Goal: Find specific page/section: Find specific page/section

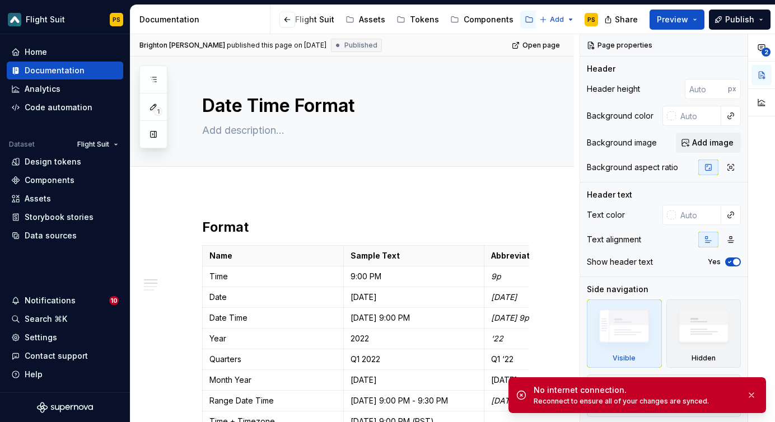
scroll to position [77, 0]
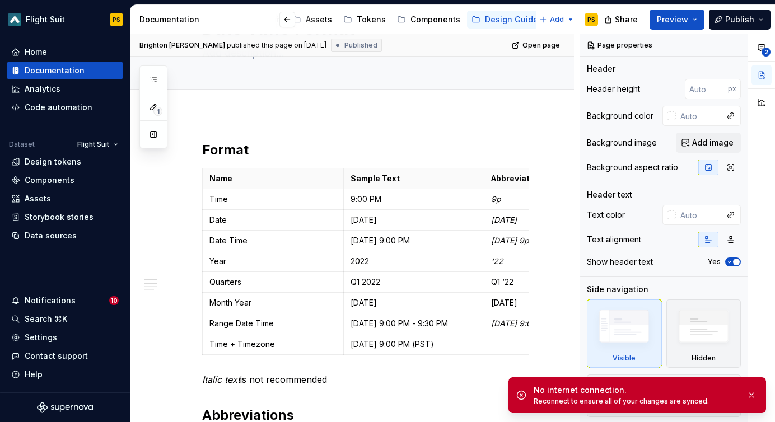
type textarea "*"
